Goal: Task Accomplishment & Management: Manage account settings

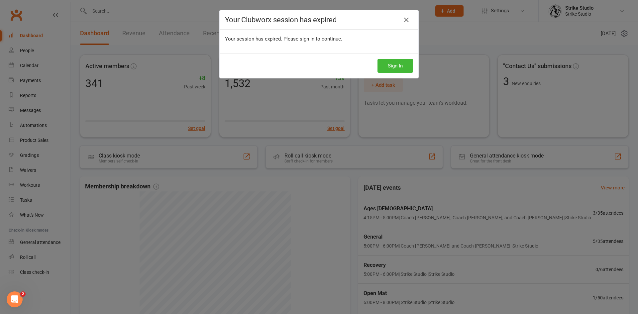
click at [391, 73] on div "Sign In" at bounding box center [319, 65] width 199 height 25
click at [393, 63] on button "Sign In" at bounding box center [395, 66] width 36 height 14
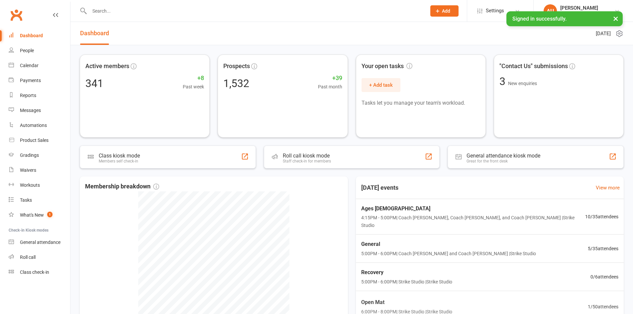
click at [161, 16] on div at bounding box center [251, 11] width 342 height 22
click at [399, 223] on div "Ages 6-14 4:15PM - 5:00PM | Coach Bella, Coach Adi, and Coach Vinay | Strike St…" at bounding box center [489, 217] width 279 height 36
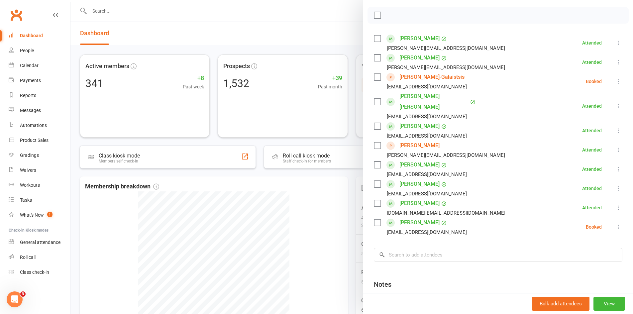
scroll to position [33, 0]
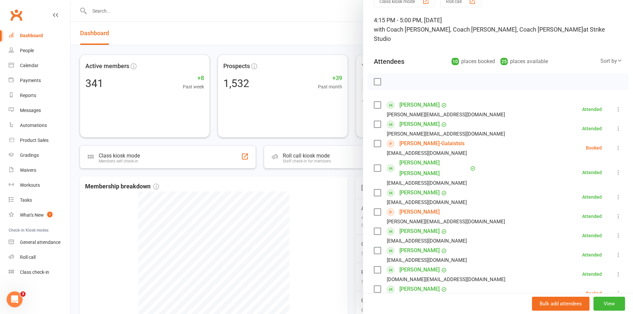
click at [156, 15] on div at bounding box center [351, 157] width 562 height 314
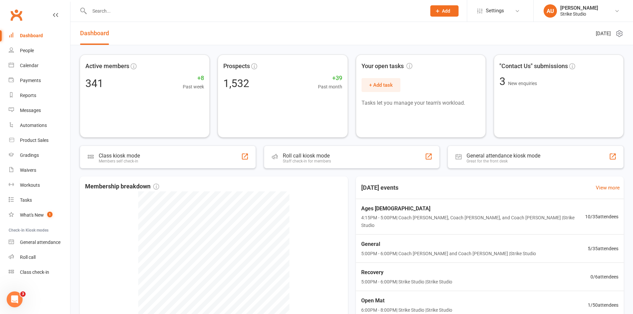
click at [114, 6] on input "text" at bounding box center [254, 10] width 334 height 9
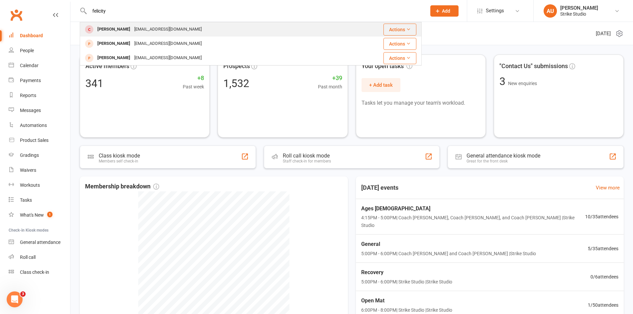
type input "felicity"
click at [171, 29] on div "Fallon@lestyle.com.au" at bounding box center [167, 30] width 71 height 10
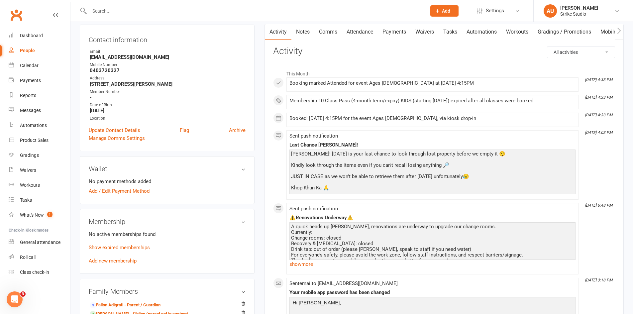
scroll to position [133, 0]
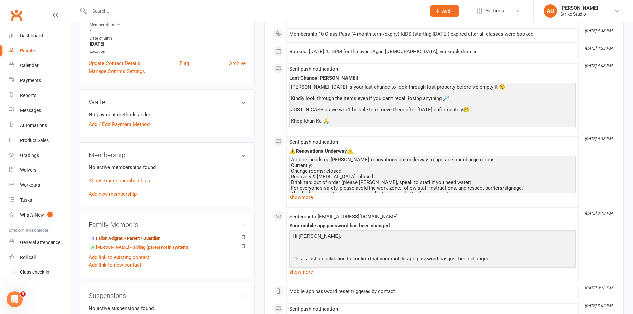
click at [153, 237] on link "Fallon Adigrati - Parent / Guardian" at bounding box center [125, 238] width 71 height 7
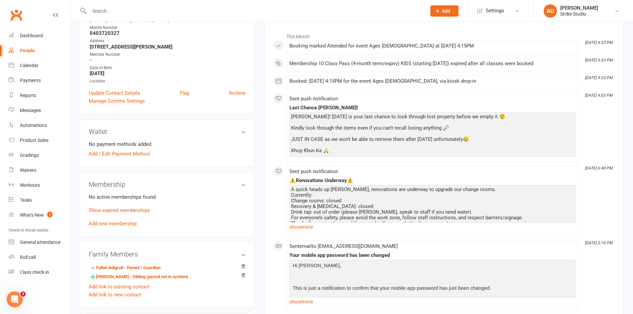
scroll to position [100, 0]
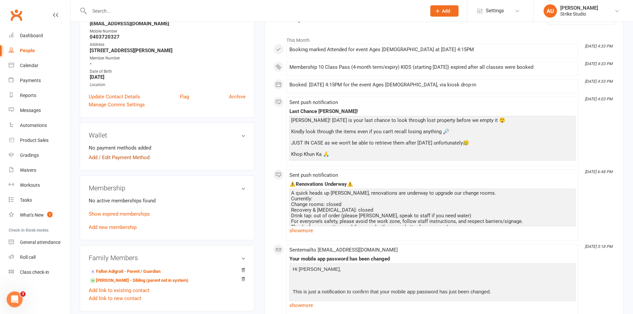
click at [132, 157] on link "Add / Edit Payment Method" at bounding box center [119, 157] width 61 height 8
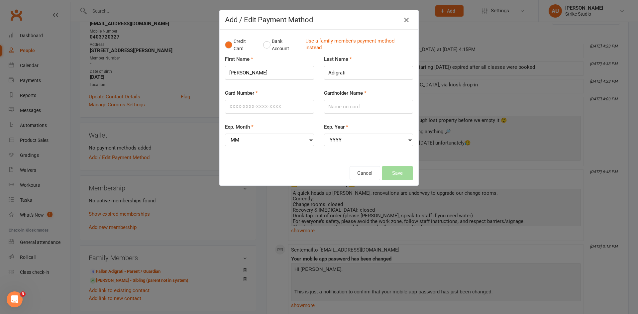
click at [402, 20] on icon "button" at bounding box center [406, 20] width 8 height 8
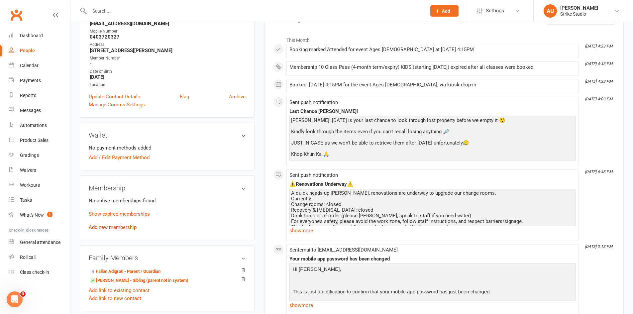
click at [127, 227] on link "Add new membership" at bounding box center [113, 227] width 48 height 6
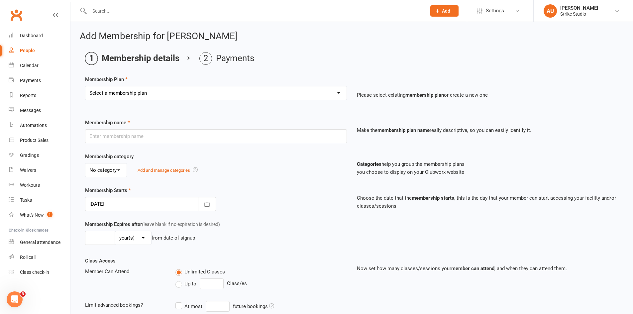
click at [149, 91] on select "Select a membership plan Staff Prepaid (12 month membership) Prepaid (6-month m…" at bounding box center [215, 92] width 261 height 13
select select "6"
click at [85, 86] on select "Select a membership plan Staff Prepaid (12 month membership) Prepaid (6-month m…" at bounding box center [215, 92] width 261 height 13
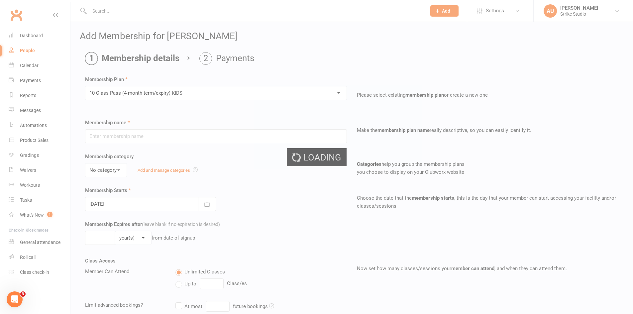
type input "10 Class Pass (4-month term/expiry) KIDS"
select select "1"
type input "4"
select select "2"
type input "10"
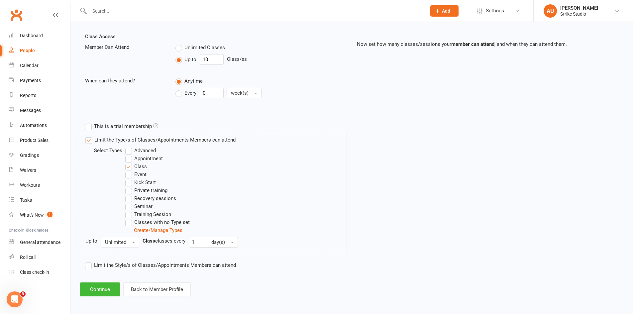
scroll to position [226, 0]
click at [104, 288] on button "Continue" at bounding box center [100, 288] width 41 height 14
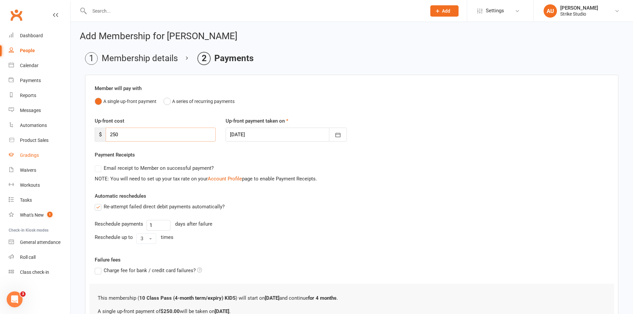
drag, startPoint x: 120, startPoint y: 133, endPoint x: 28, endPoint y: 152, distance: 93.8
click at [28, 152] on ui-view "Prospect Member Non-attending contact Class / event Appointment Task Bulk messa…" at bounding box center [316, 190] width 633 height 377
type input "0"
click at [424, 141] on div "Up-front cost $ 0 Up-front payment taken on 12 Sep 2025 September 2025 Sun Mon …" at bounding box center [352, 134] width 524 height 34
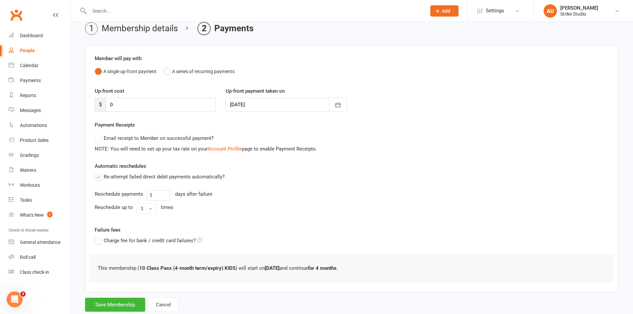
scroll to position [48, 0]
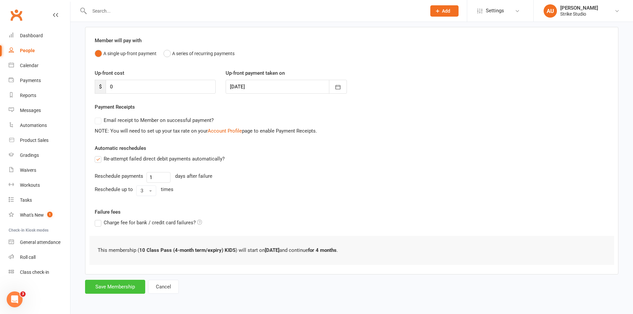
click at [114, 287] on button "Save Membership" at bounding box center [115, 287] width 60 height 14
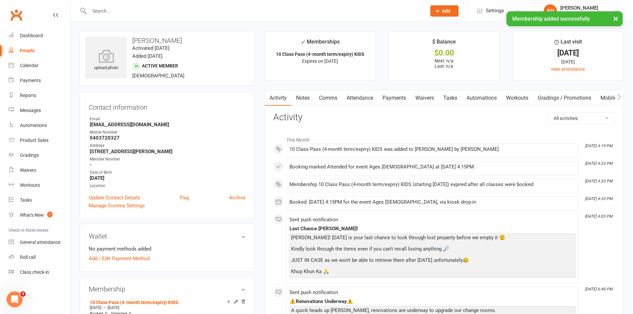
click at [295, 99] on link "Notes" at bounding box center [302, 97] width 23 height 15
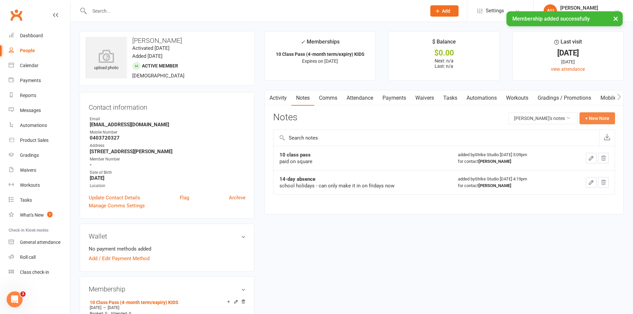
click at [588, 119] on button "+ New Note" at bounding box center [597, 118] width 36 height 12
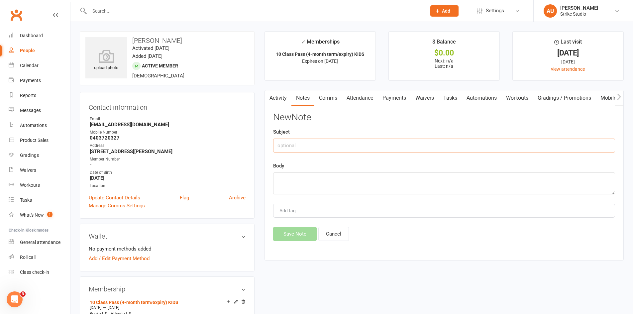
drag, startPoint x: 303, startPoint y: 140, endPoint x: 303, endPoint y: 150, distance: 10.0
click at [303, 148] on input "text" at bounding box center [444, 146] width 342 height 14
type input "2"
type input "10 class pass"
click at [324, 175] on textarea at bounding box center [444, 183] width 342 height 22
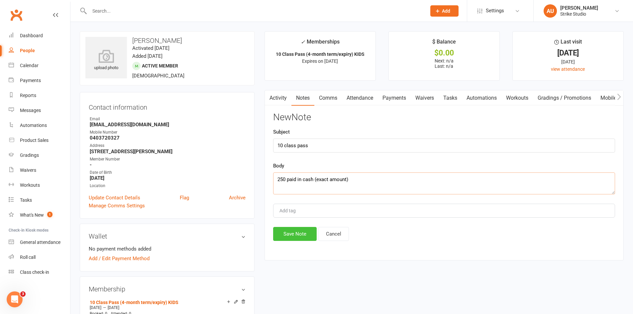
type textarea "250 paid in cash (exact amount)"
click at [307, 235] on button "Save Note" at bounding box center [295, 234] width 44 height 14
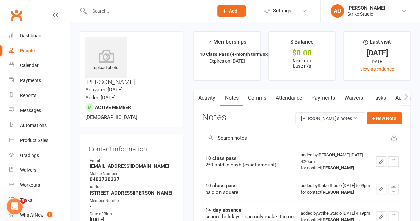
click at [12, 13] on link "Clubworx" at bounding box center [16, 15] width 17 height 17
